Goal: Navigation & Orientation: Find specific page/section

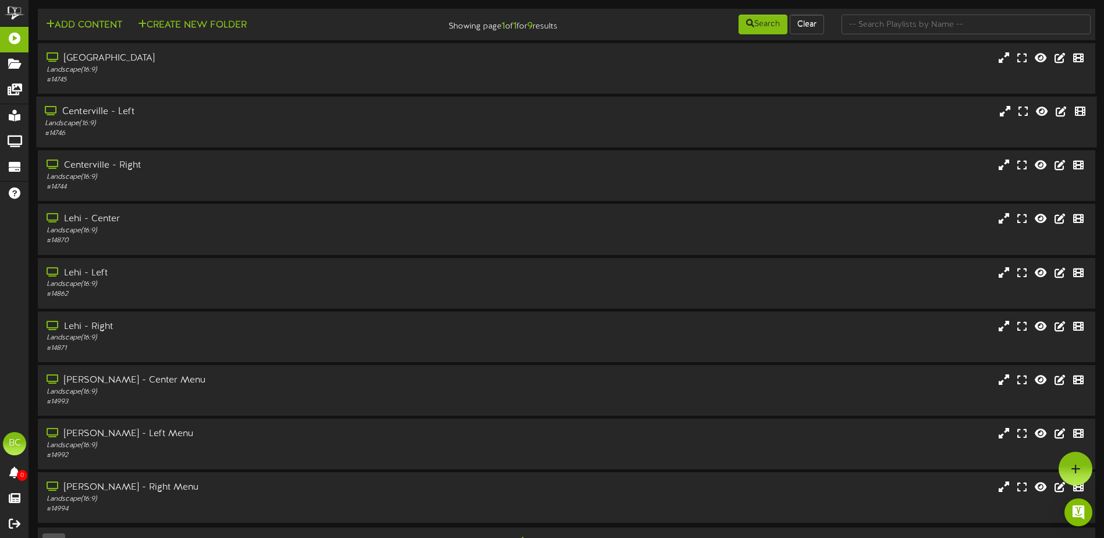
click at [187, 116] on div "Centerville - Left" at bounding box center [257, 111] width 424 height 13
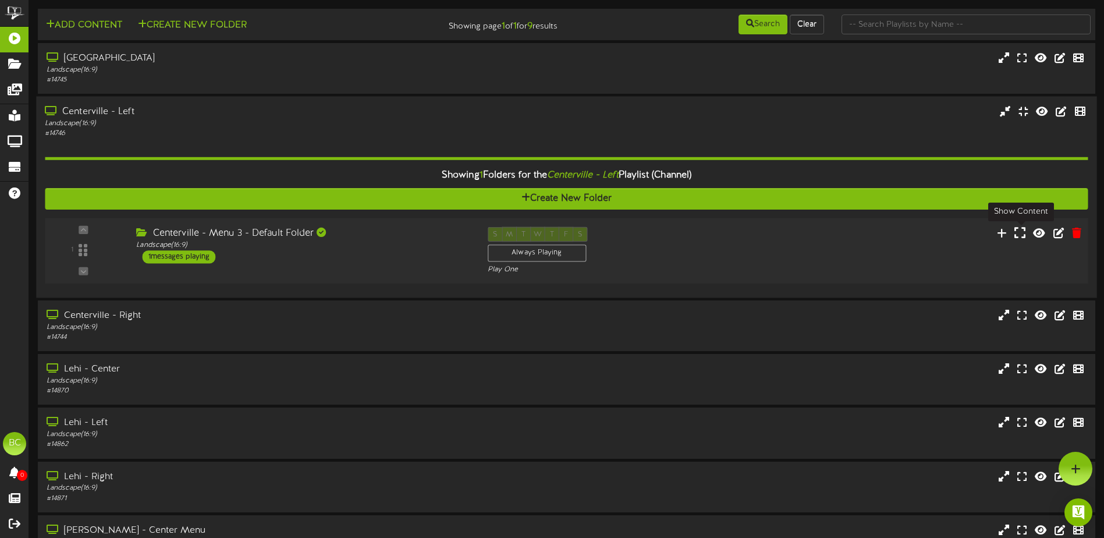
click at [1019, 234] on icon at bounding box center [1020, 232] width 11 height 13
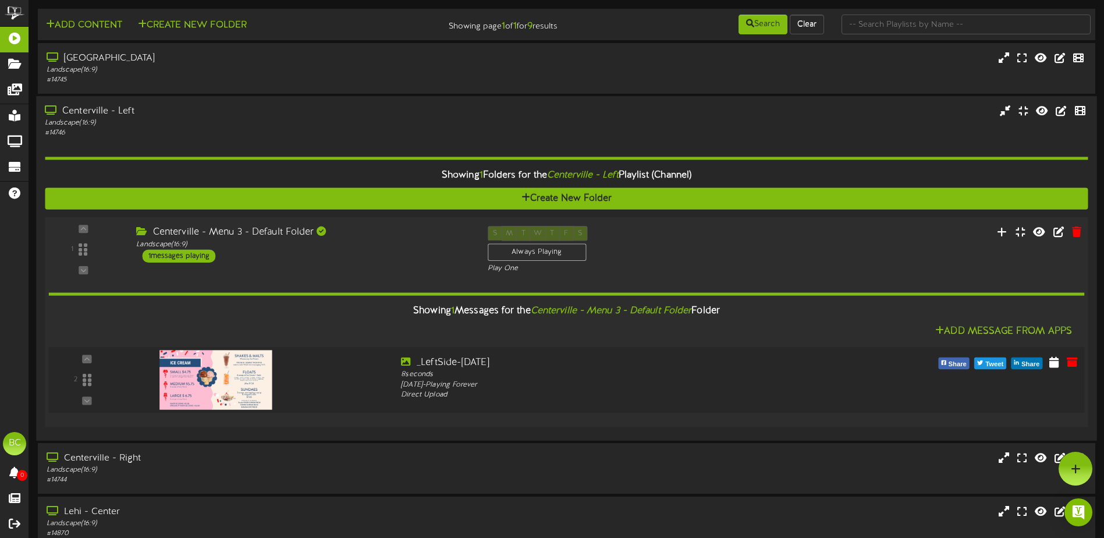
click at [245, 383] on img at bounding box center [215, 379] width 112 height 59
